Goal: Navigation & Orientation: Find specific page/section

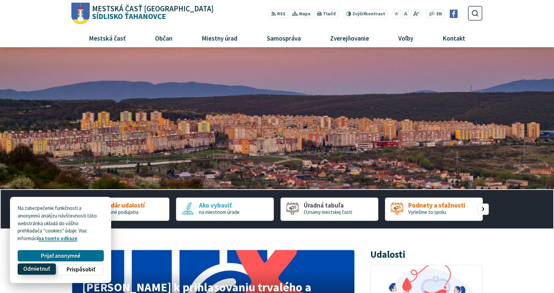
click at [44, 268] on span "Odmietnuť" at bounding box center [36, 269] width 27 height 7
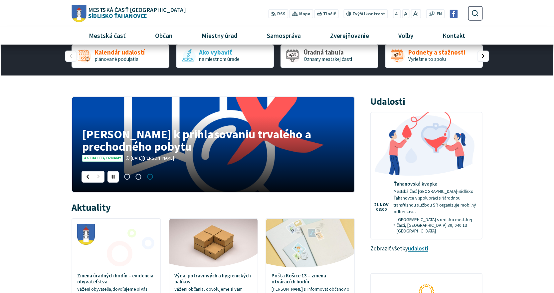
scroll to position [60, 0]
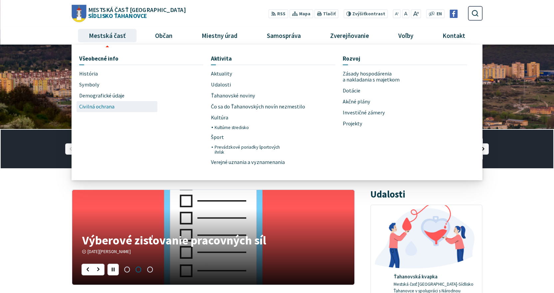
click at [110, 105] on span "Civilná ochrana" at bounding box center [96, 106] width 35 height 11
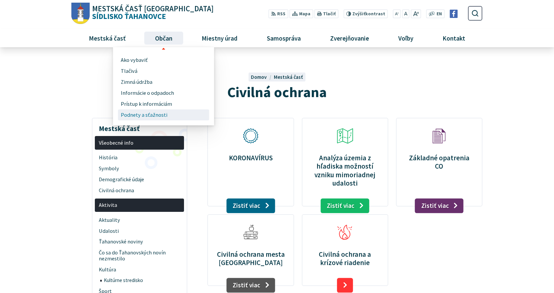
click at [157, 114] on span "Podnety a sťažnosti" at bounding box center [144, 114] width 47 height 11
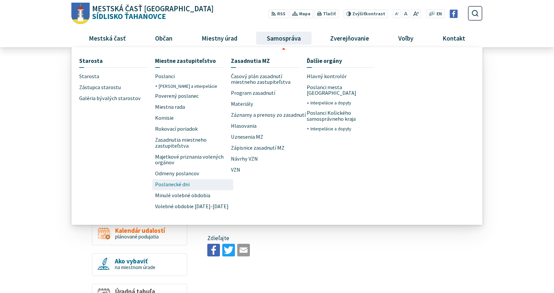
click at [182, 180] on span "Poslanecké dni" at bounding box center [172, 184] width 35 height 11
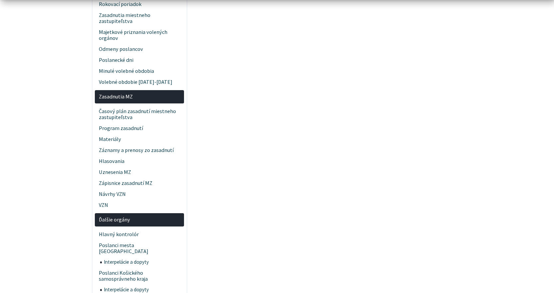
scroll to position [266, 0]
